Goal: Information Seeking & Learning: Learn about a topic

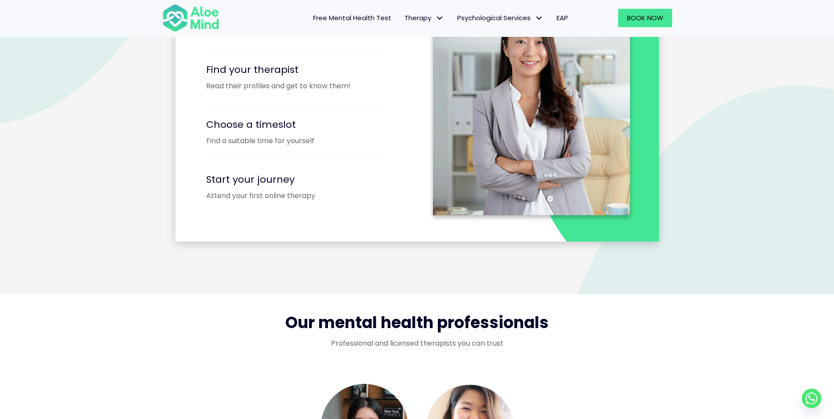
scroll to position [1275, 0]
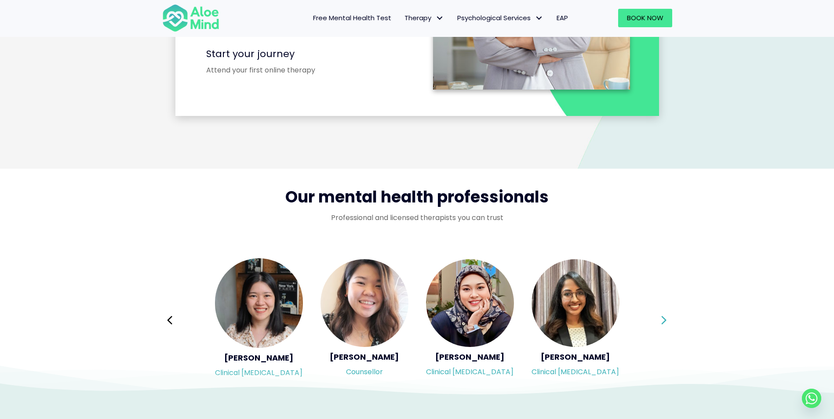
click at [665, 319] on icon at bounding box center [664, 320] width 5 height 8
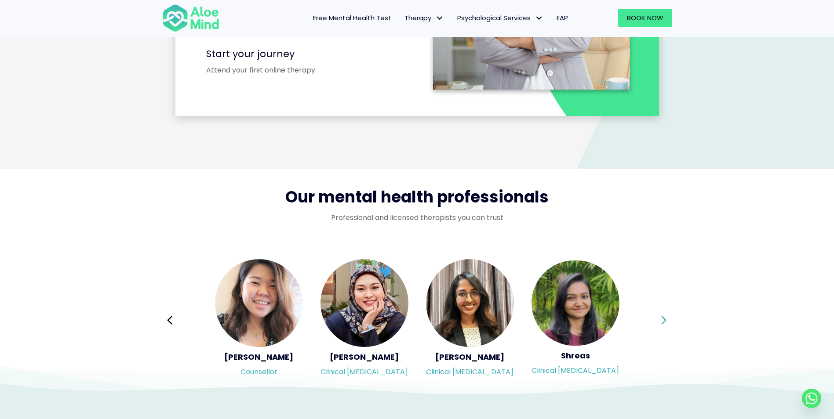
click at [665, 319] on icon at bounding box center [664, 320] width 5 height 8
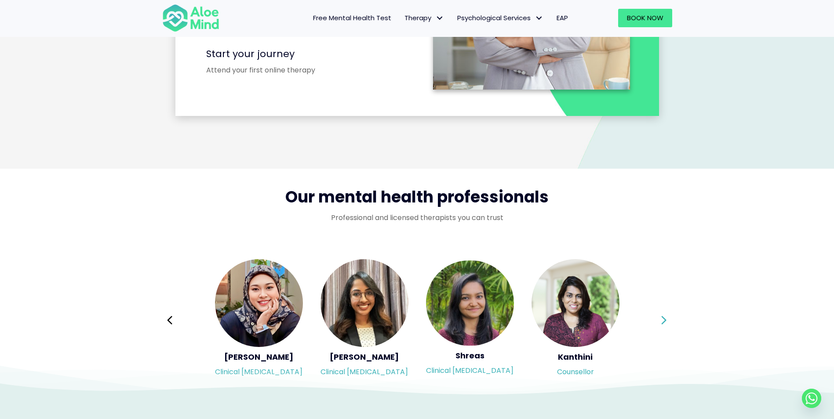
click at [665, 319] on icon at bounding box center [664, 320] width 5 height 8
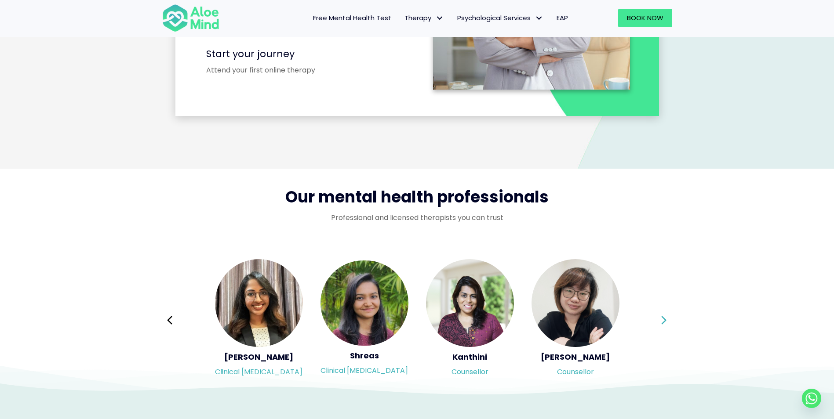
click at [665, 319] on icon at bounding box center [664, 320] width 5 height 8
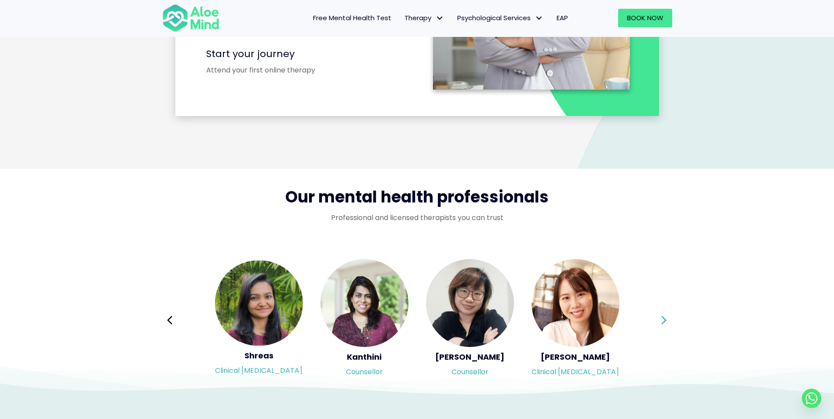
click at [665, 319] on icon at bounding box center [664, 320] width 5 height 8
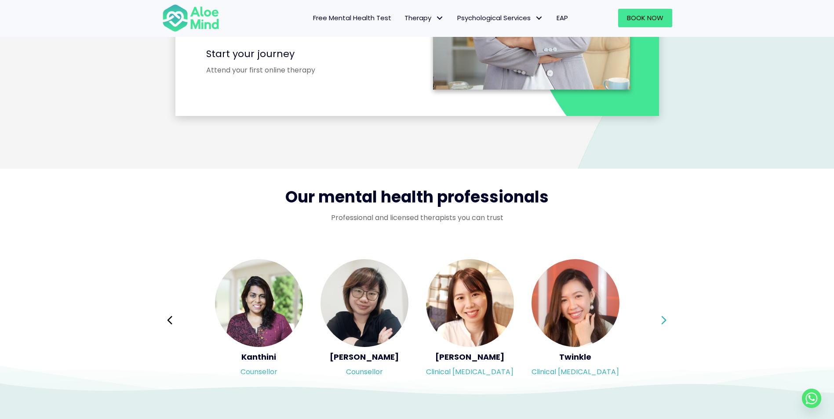
click at [665, 319] on icon at bounding box center [664, 320] width 5 height 8
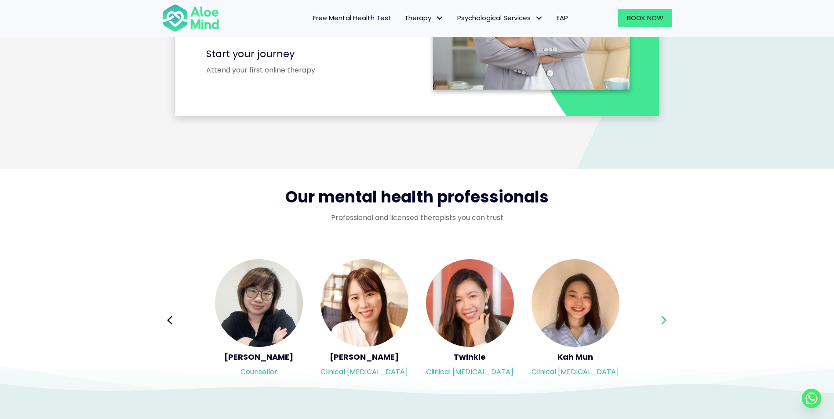
click at [665, 319] on icon at bounding box center [664, 320] width 5 height 8
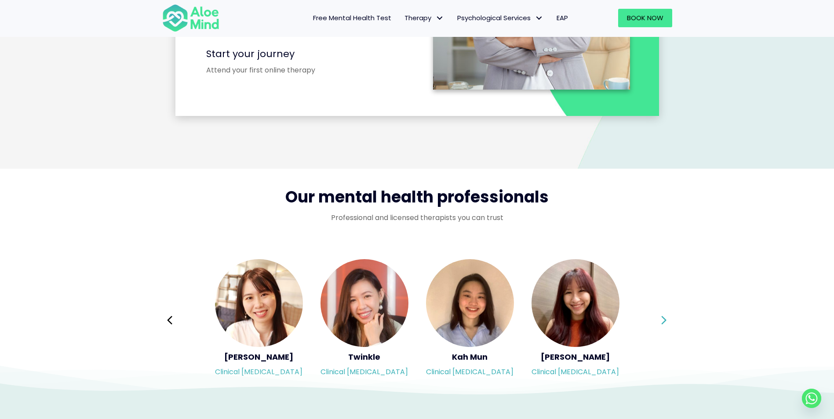
click at [665, 319] on icon at bounding box center [664, 320] width 5 height 8
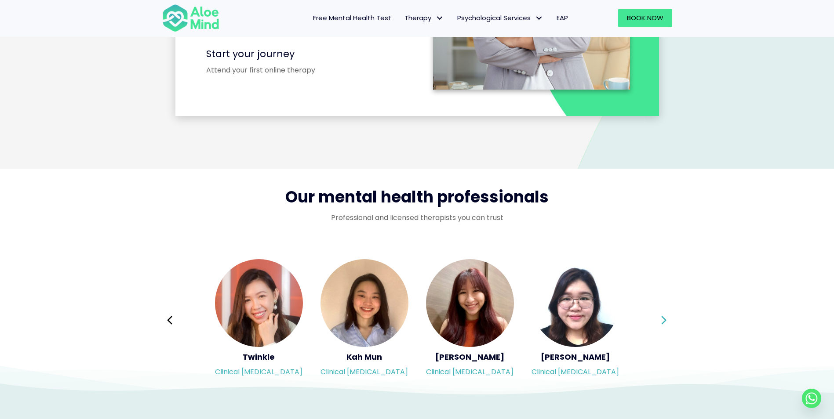
click at [665, 319] on div "Syndy Clinical psychologist Diveena Clinical psychologist Elynna Counsellor Eme…" at bounding box center [417, 320] width 510 height 124
click at [665, 319] on icon at bounding box center [664, 320] width 5 height 8
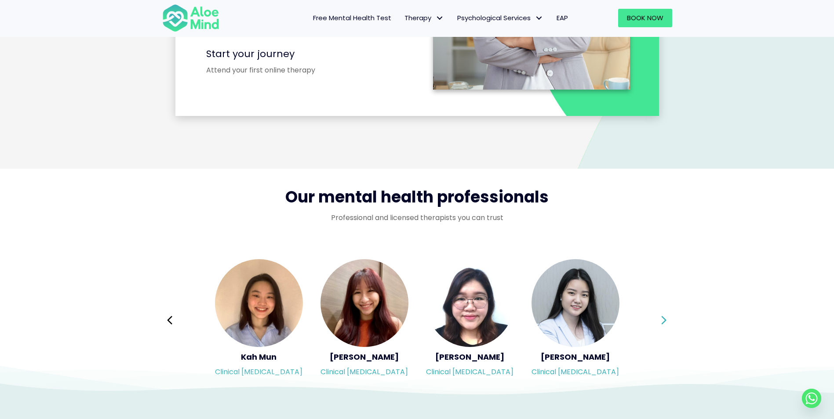
click at [665, 319] on div "Syndy Clinical psychologist Diveena Clinical psychologist Elynna Counsellor Eme…" at bounding box center [417, 320] width 510 height 124
click at [665, 319] on icon at bounding box center [664, 320] width 5 height 8
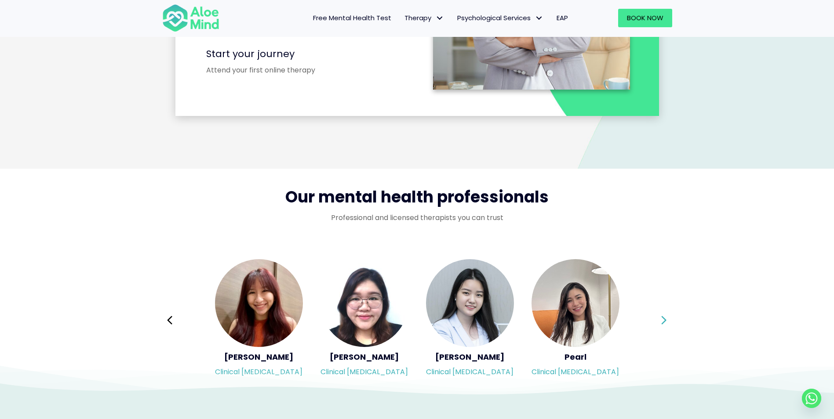
click at [665, 319] on icon at bounding box center [664, 320] width 5 height 8
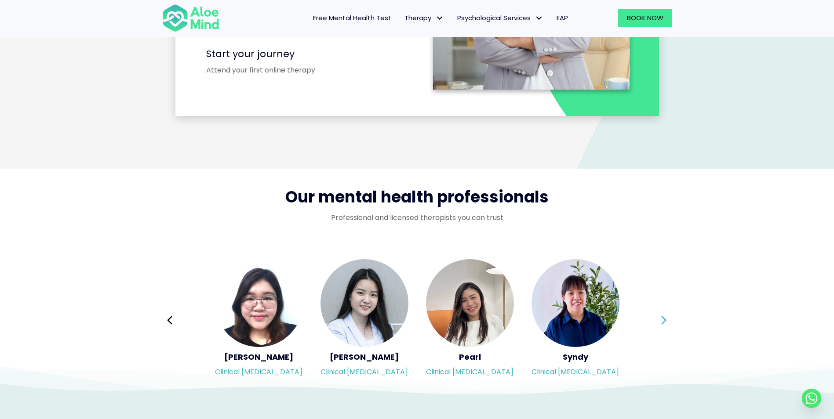
click at [665, 319] on icon at bounding box center [664, 320] width 5 height 8
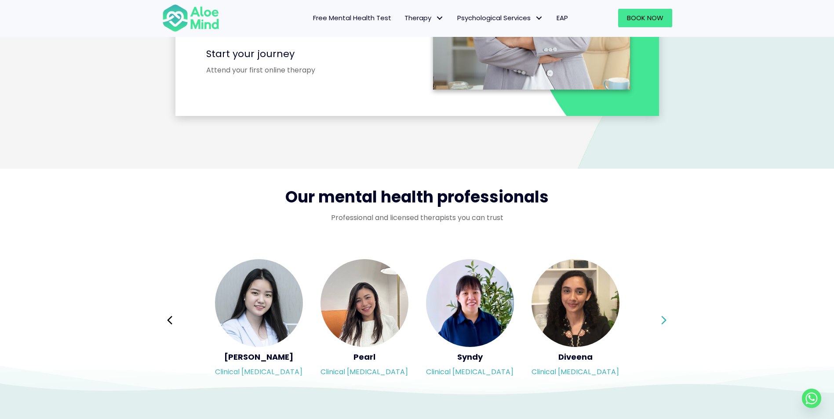
click at [665, 319] on div "Syndy Clinical psychologist Diveena Clinical psychologist Elynna Counsellor Eme…" at bounding box center [417, 320] width 510 height 124
click at [665, 319] on icon at bounding box center [664, 320] width 5 height 8
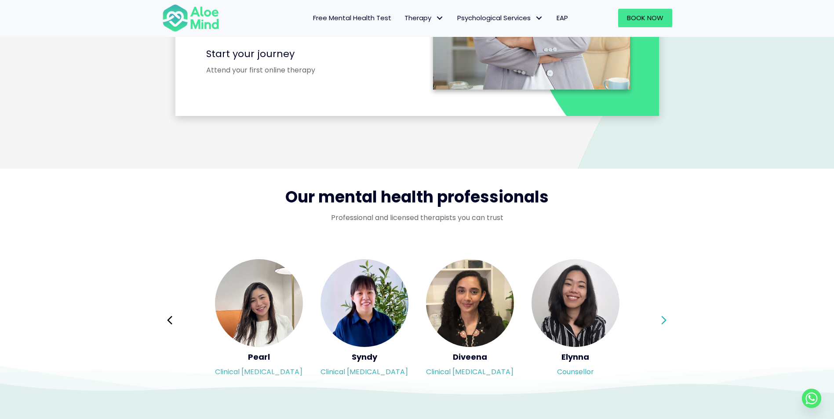
click at [665, 319] on icon at bounding box center [664, 320] width 5 height 8
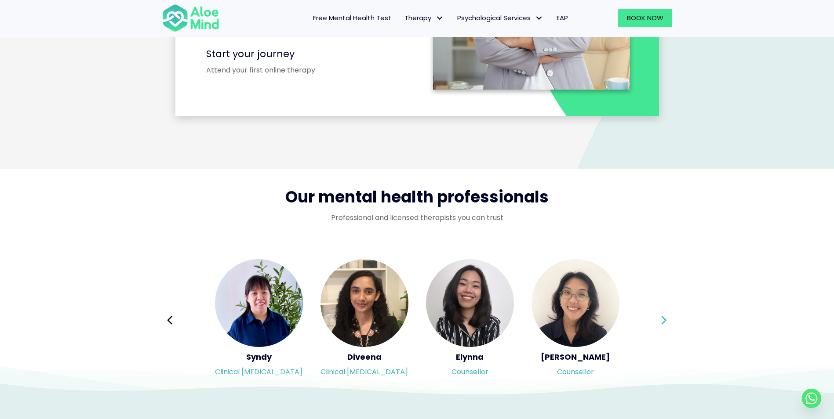
click at [665, 319] on icon at bounding box center [664, 320] width 5 height 8
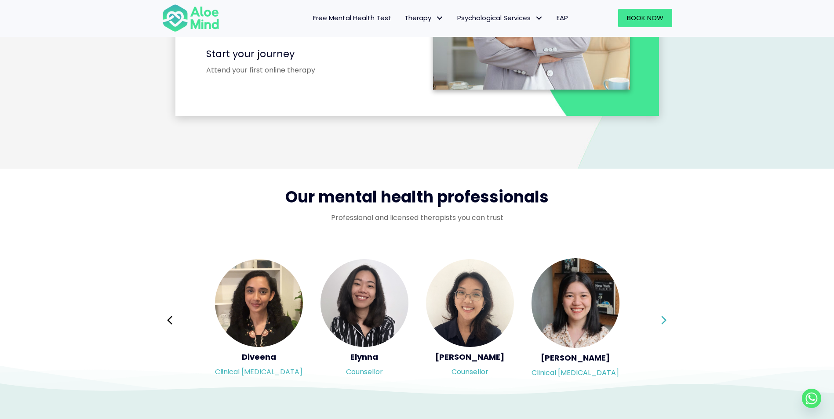
click at [665, 319] on icon at bounding box center [664, 320] width 5 height 8
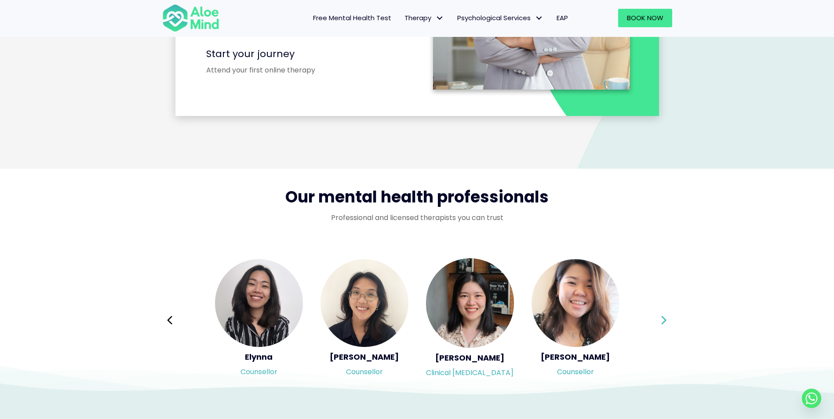
click at [665, 319] on div "Syndy Clinical psychologist Diveena Clinical psychologist Elynna Counsellor Eme…" at bounding box center [417, 320] width 510 height 124
drag, startPoint x: 665, startPoint y: 322, endPoint x: 731, endPoint y: 328, distance: 67.1
click at [665, 322] on icon at bounding box center [664, 320] width 5 height 8
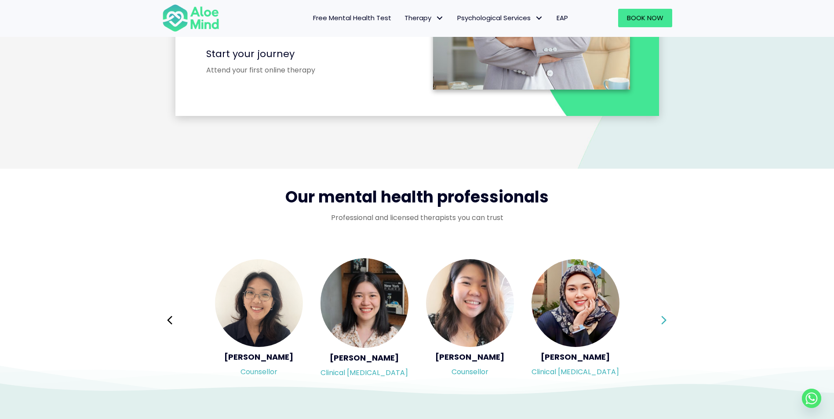
click at [661, 323] on icon at bounding box center [664, 320] width 6 height 17
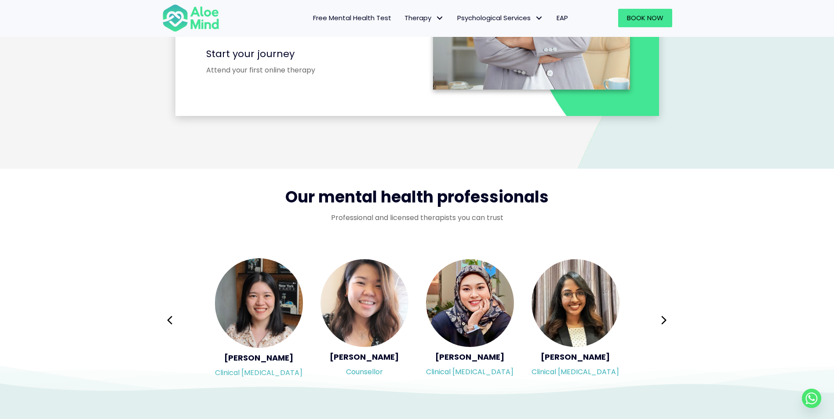
click at [582, 372] on icon at bounding box center [417, 375] width 834 height 44
click at [581, 360] on icon at bounding box center [417, 375] width 834 height 44
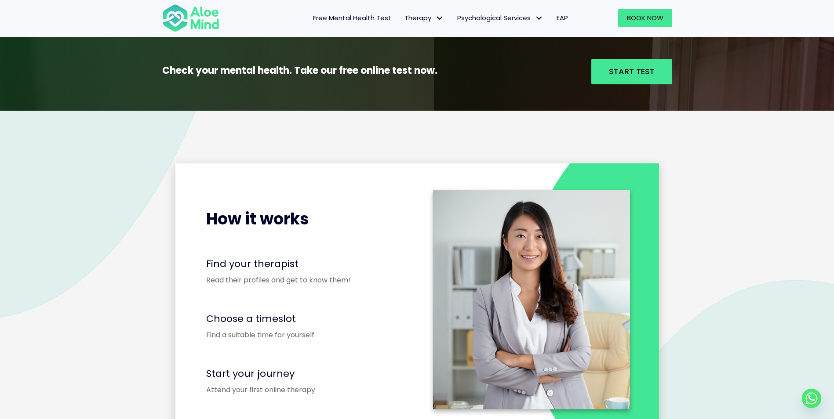
scroll to position [835, 0]
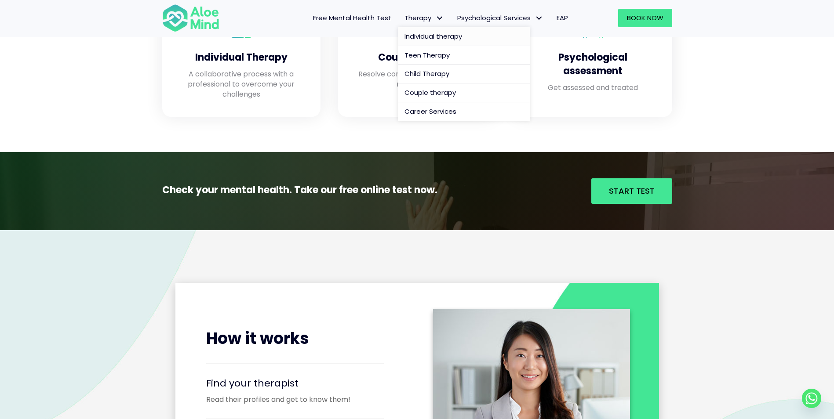
click at [437, 35] on span "Individual therapy" at bounding box center [433, 36] width 58 height 9
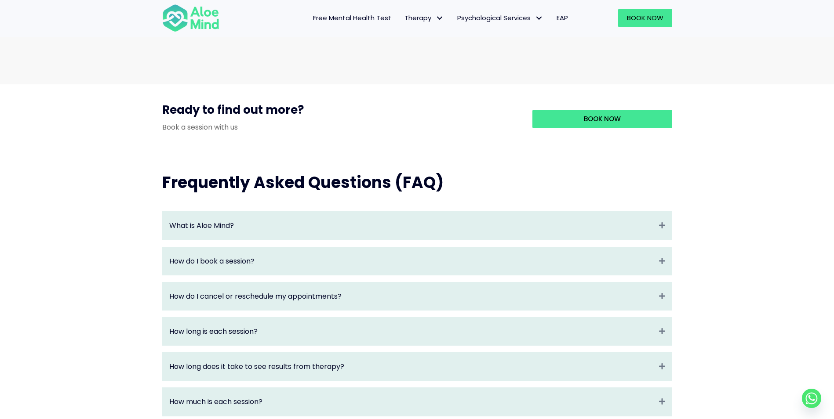
scroll to position [879, 0]
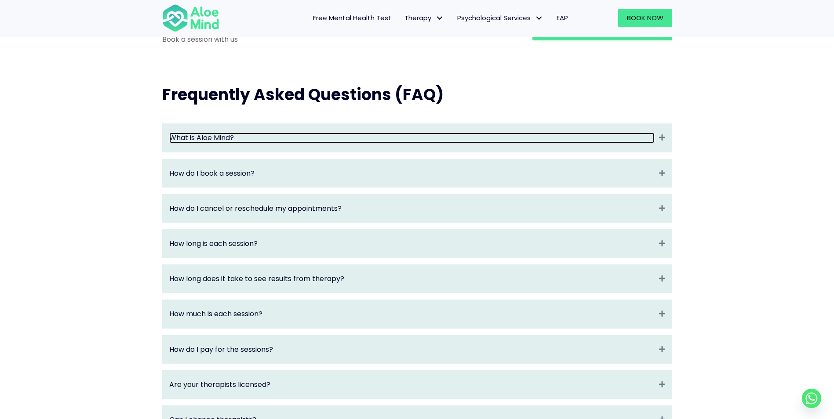
click at [441, 143] on link "What is Aloe Mind?" at bounding box center [411, 138] width 485 height 10
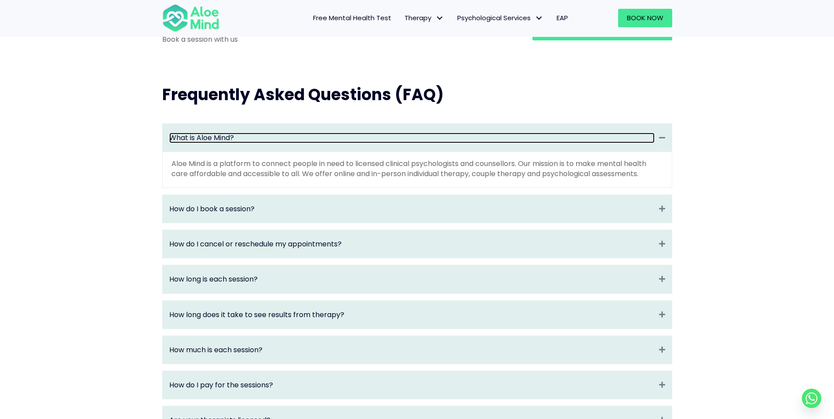
click at [441, 143] on link "What is Aloe Mind?" at bounding box center [411, 138] width 485 height 10
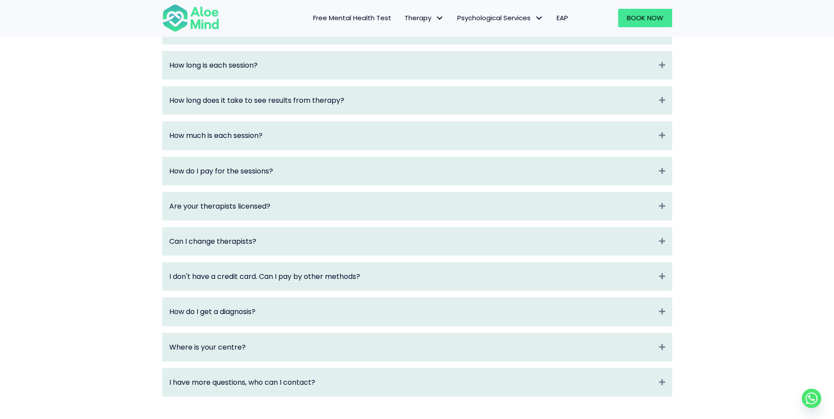
scroll to position [1099, 0]
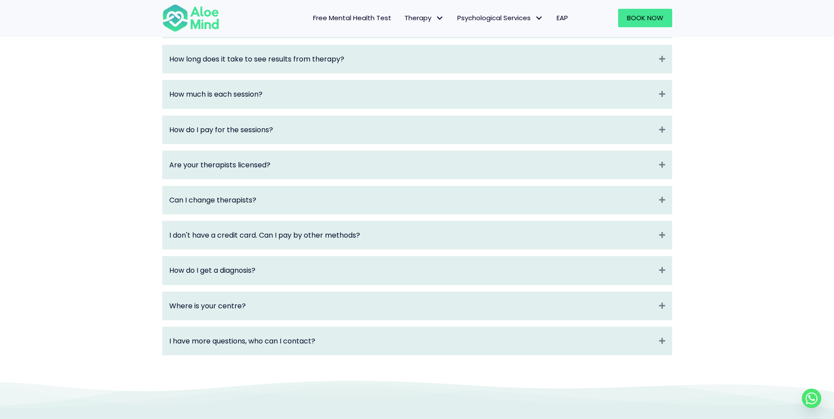
click at [431, 168] on div "Are your therapists licensed? Expand" at bounding box center [417, 165] width 509 height 28
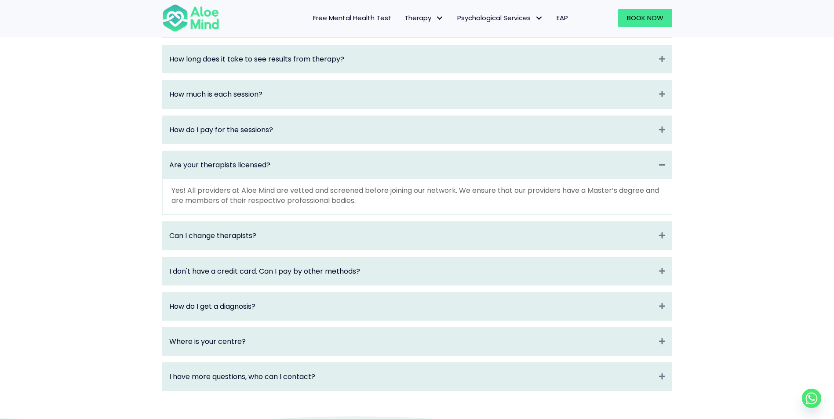
click at [431, 168] on div "Are your therapists licensed? Collapse" at bounding box center [417, 165] width 509 height 28
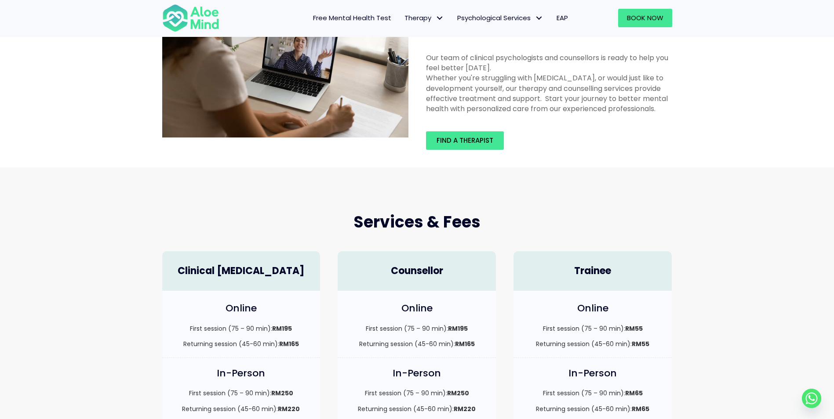
scroll to position [0, 0]
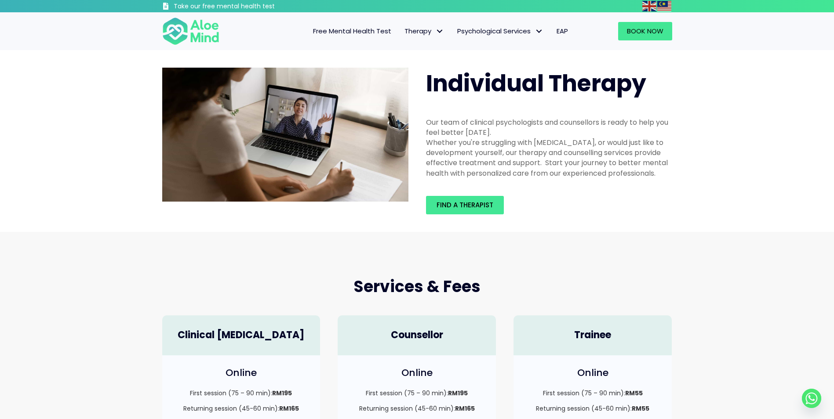
click at [561, 30] on span "EAP" at bounding box center [561, 30] width 11 height 9
